Goal: Information Seeking & Learning: Learn about a topic

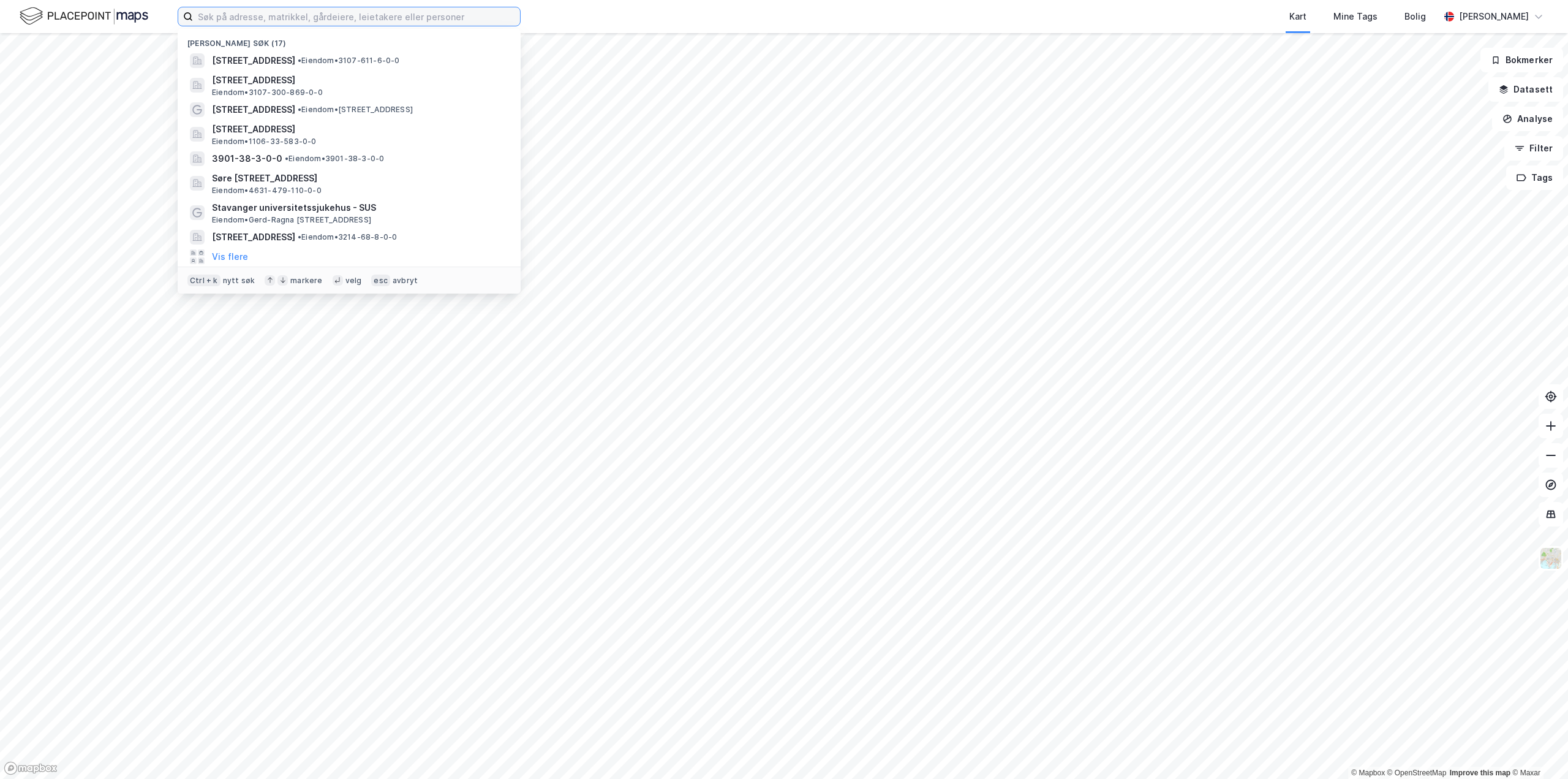
click at [233, 12] on input at bounding box center [357, 16] width 327 height 18
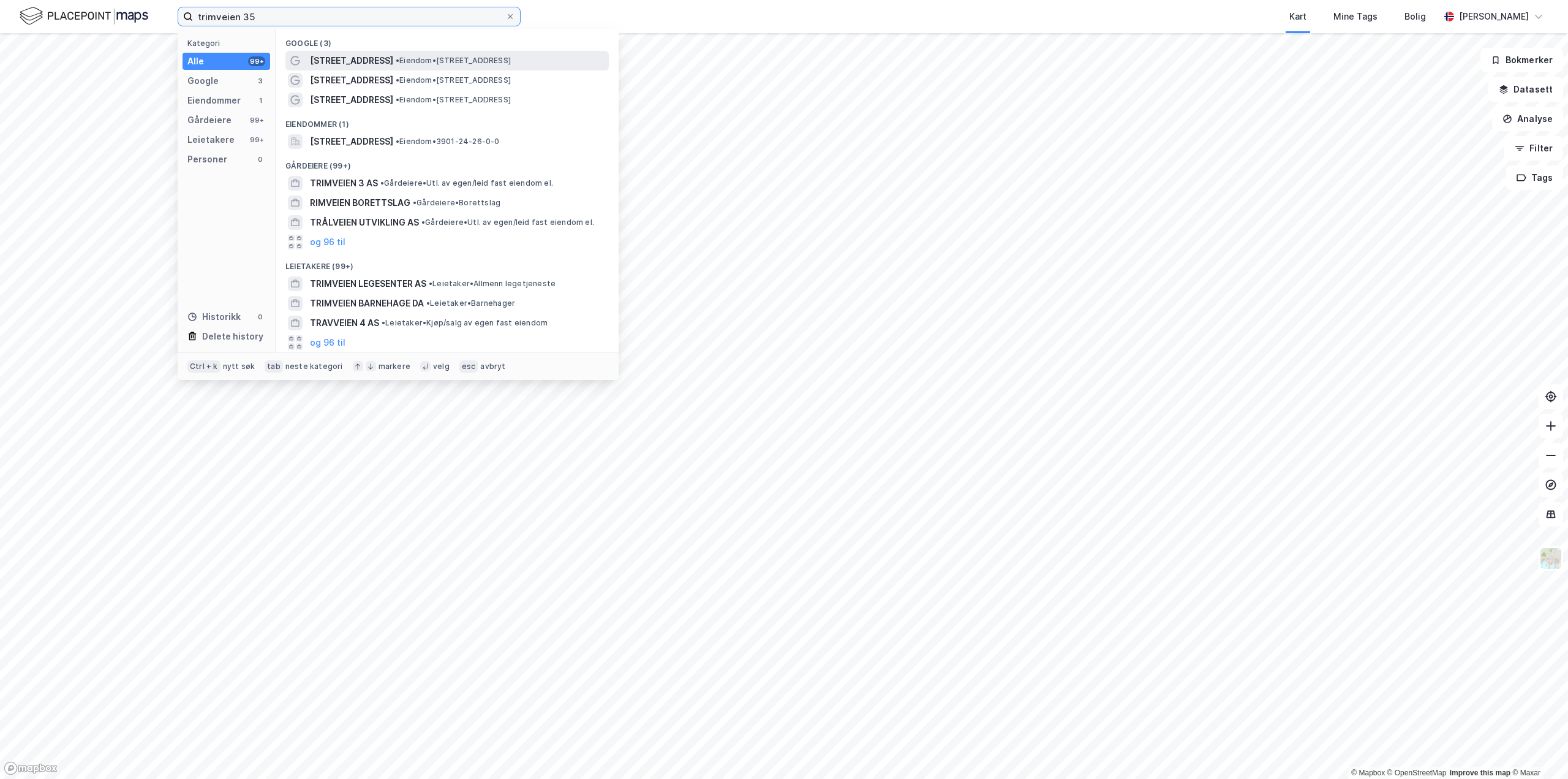
type input "trimveien 35"
click at [396, 59] on span "• Eiendom • [STREET_ADDRESS]" at bounding box center [453, 61] width 115 height 10
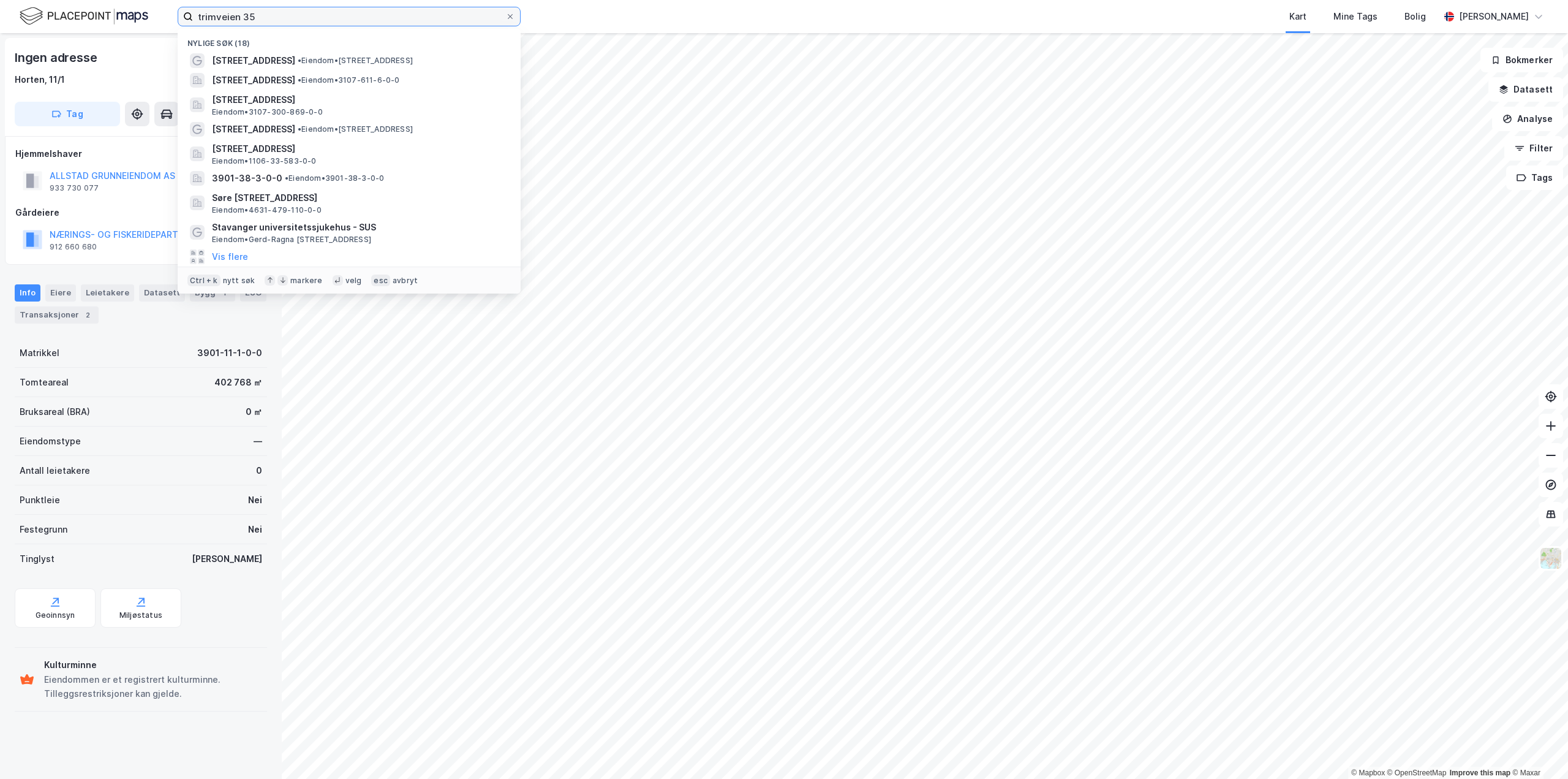
click at [271, 18] on input "trimveien 35" at bounding box center [349, 16] width 312 height 18
click at [299, 63] on span "• Eiendom • [STREET_ADDRESS]" at bounding box center [355, 61] width 115 height 10
